Goal: Task Accomplishment & Management: Manage account settings

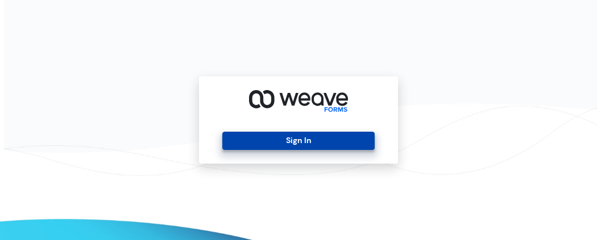
click at [310, 148] on button "Sign In" at bounding box center [298, 140] width 152 height 18
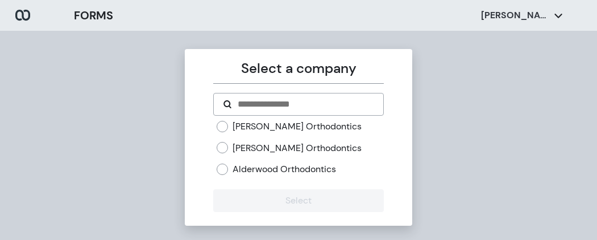
click at [238, 147] on label "[PERSON_NAME] Orthodontics" at bounding box center [297, 148] width 129 height 13
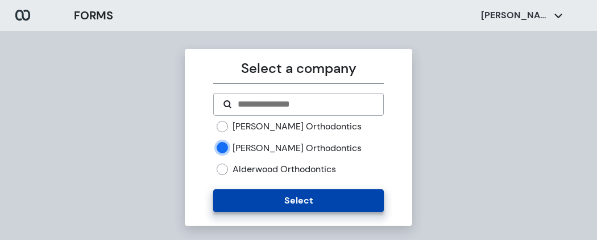
click at [231, 195] on button "Select" at bounding box center [298, 200] width 170 height 23
